Goal: Information Seeking & Learning: Learn about a topic

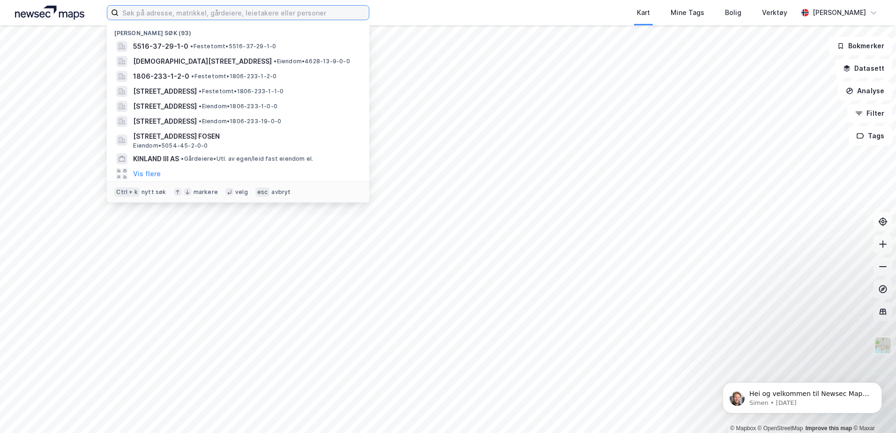
click at [336, 16] on input at bounding box center [244, 13] width 250 height 14
paste input "Solvornvegen 325"
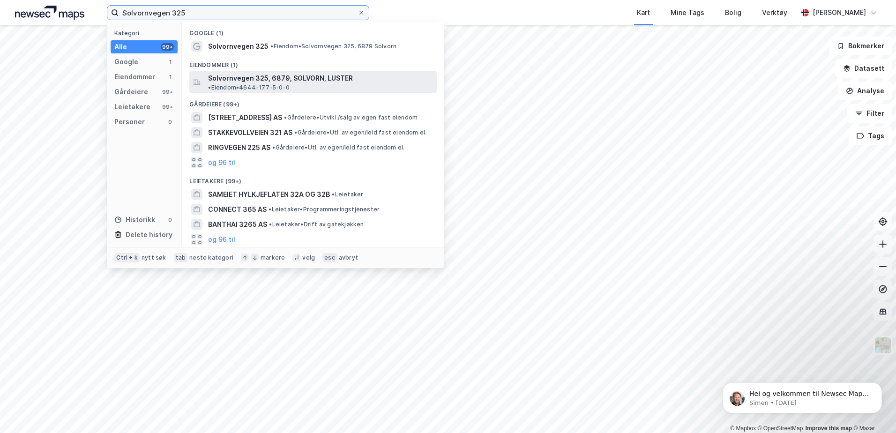
type input "Solvornvegen 325"
click at [275, 80] on span "Solvornvegen 325, 6879, SOLVORN, LUSTER" at bounding box center [280, 78] width 145 height 11
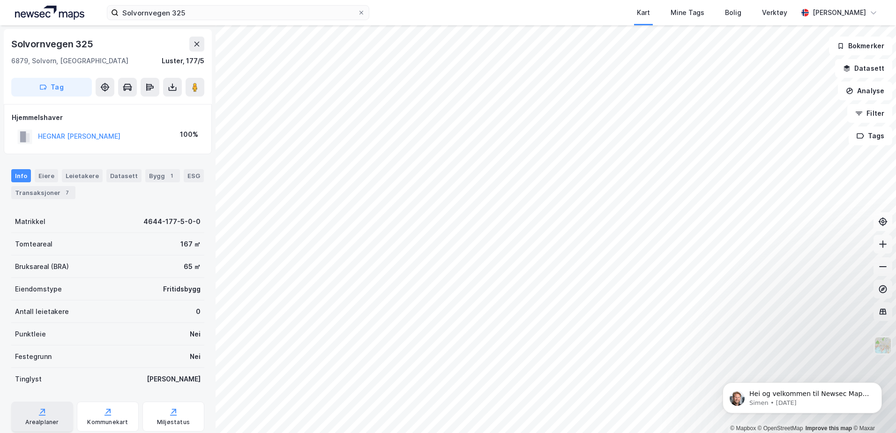
click at [49, 416] on div "Arealplaner" at bounding box center [42, 416] width 62 height 30
